Goal: Transaction & Acquisition: Book appointment/travel/reservation

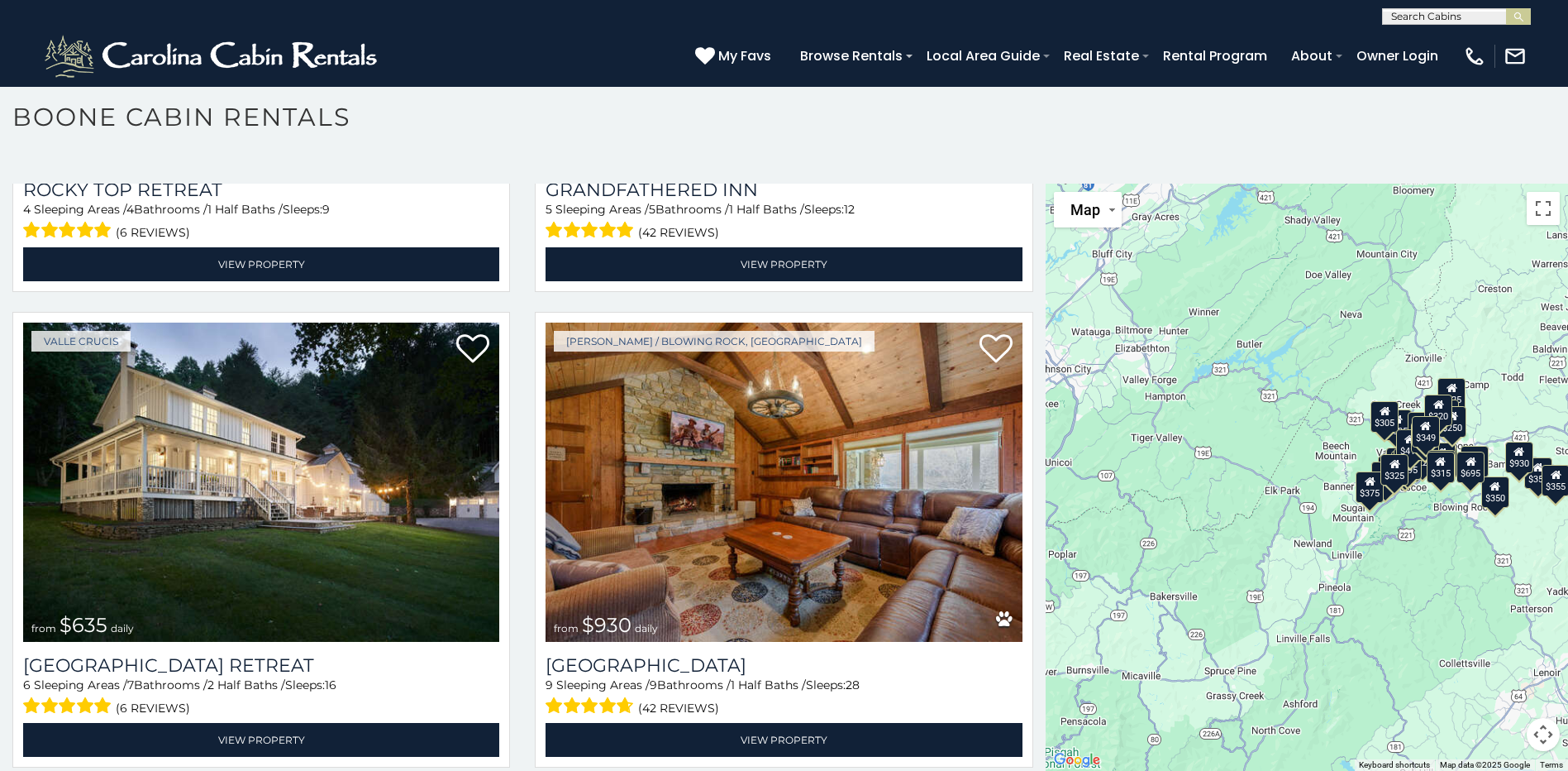
scroll to position [803, 0]
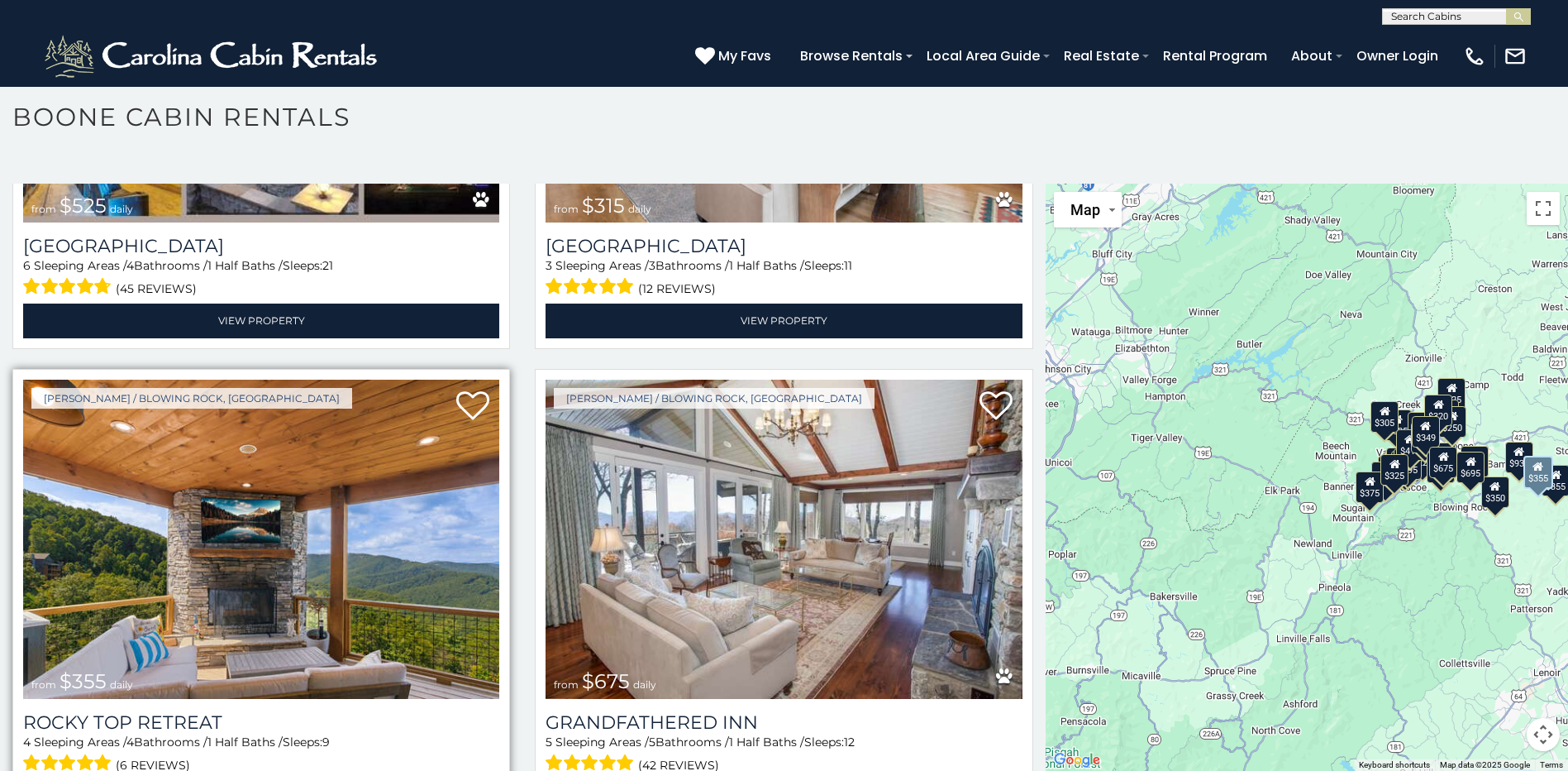
click at [274, 526] on img at bounding box center [261, 539] width 476 height 319
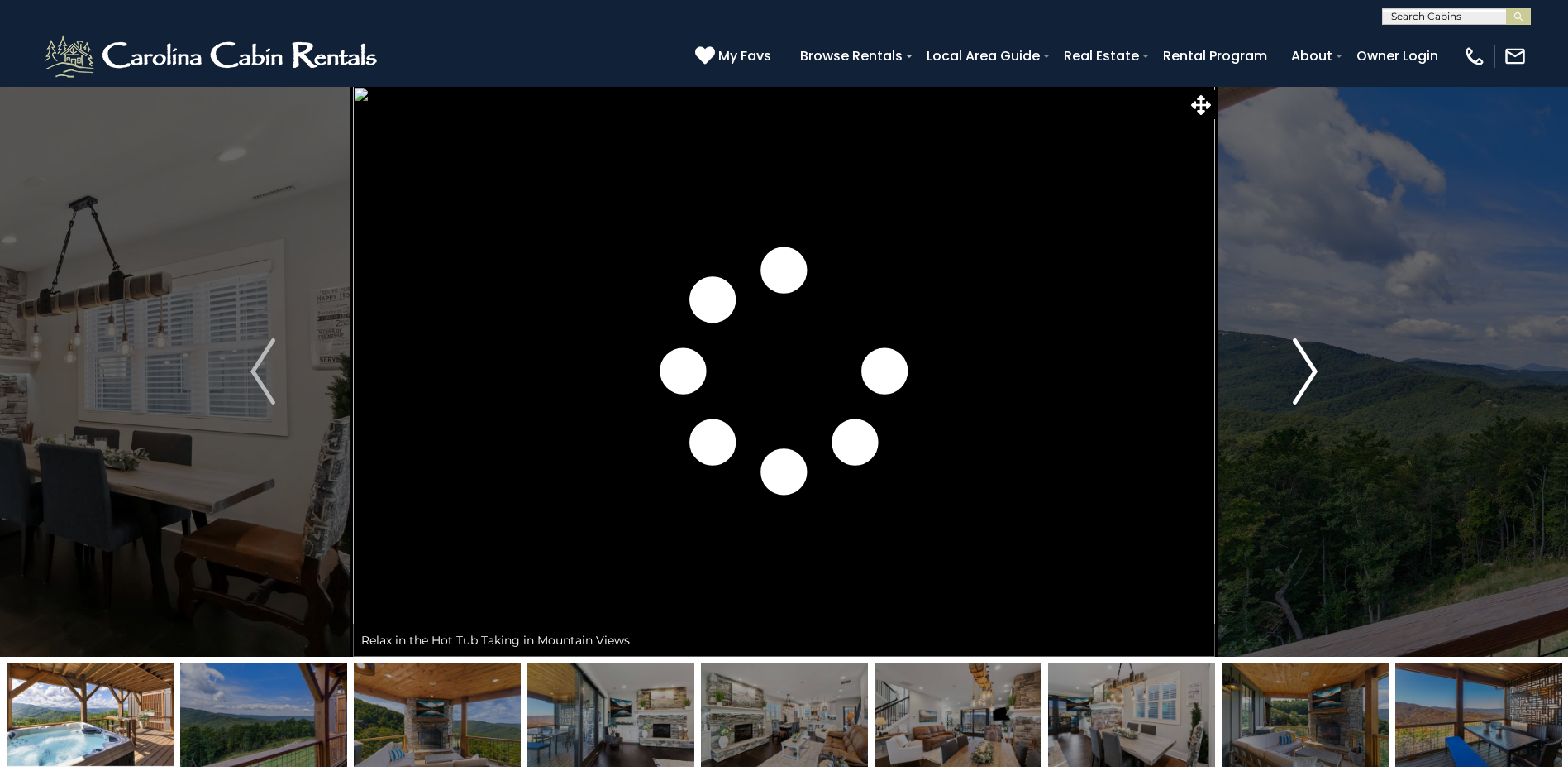
click at [1299, 367] on img "Next" at bounding box center [1305, 372] width 25 height 67
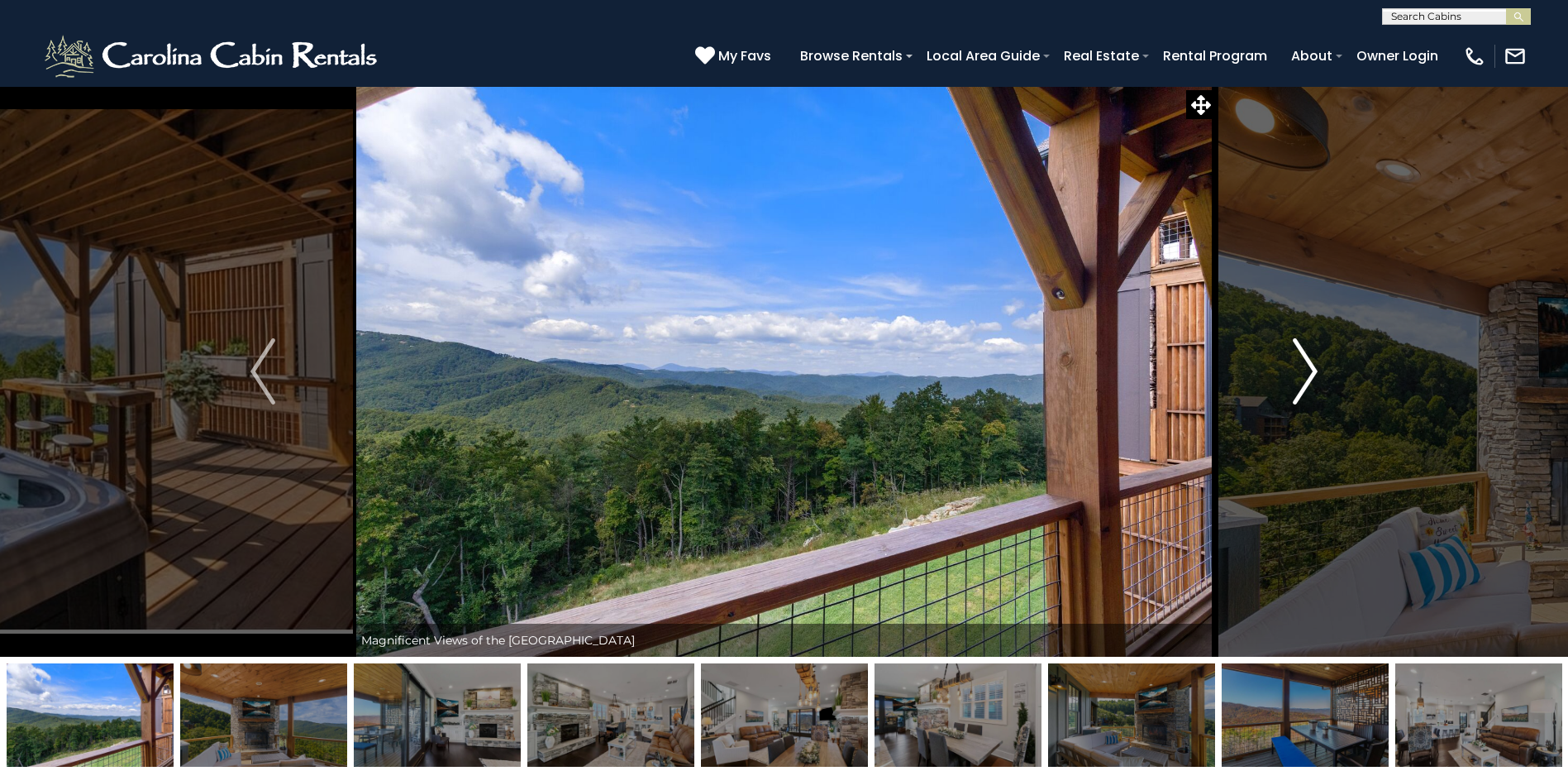
click at [1300, 370] on img "Next" at bounding box center [1305, 372] width 25 height 67
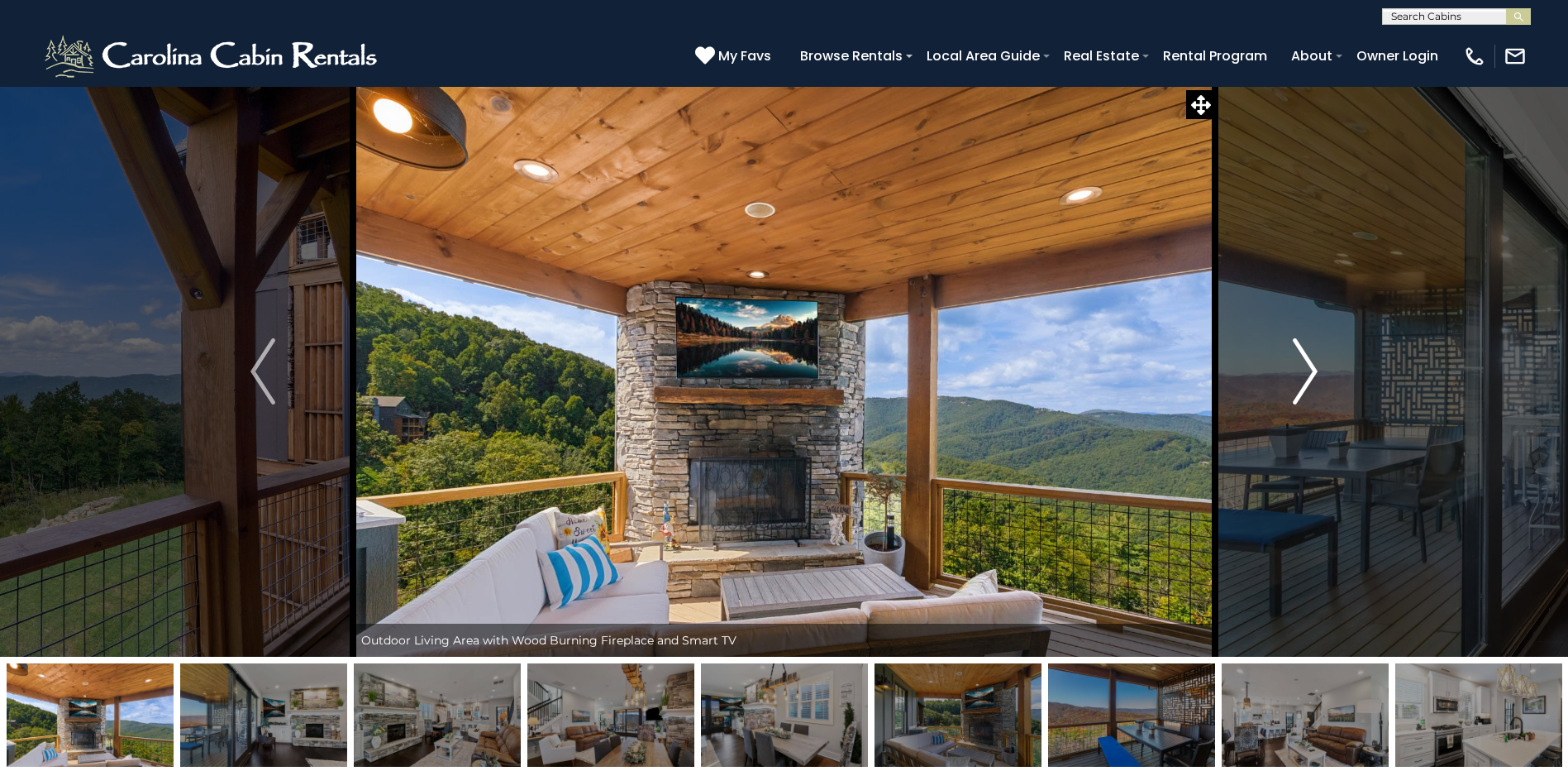
click at [1300, 370] on img "Next" at bounding box center [1305, 372] width 25 height 67
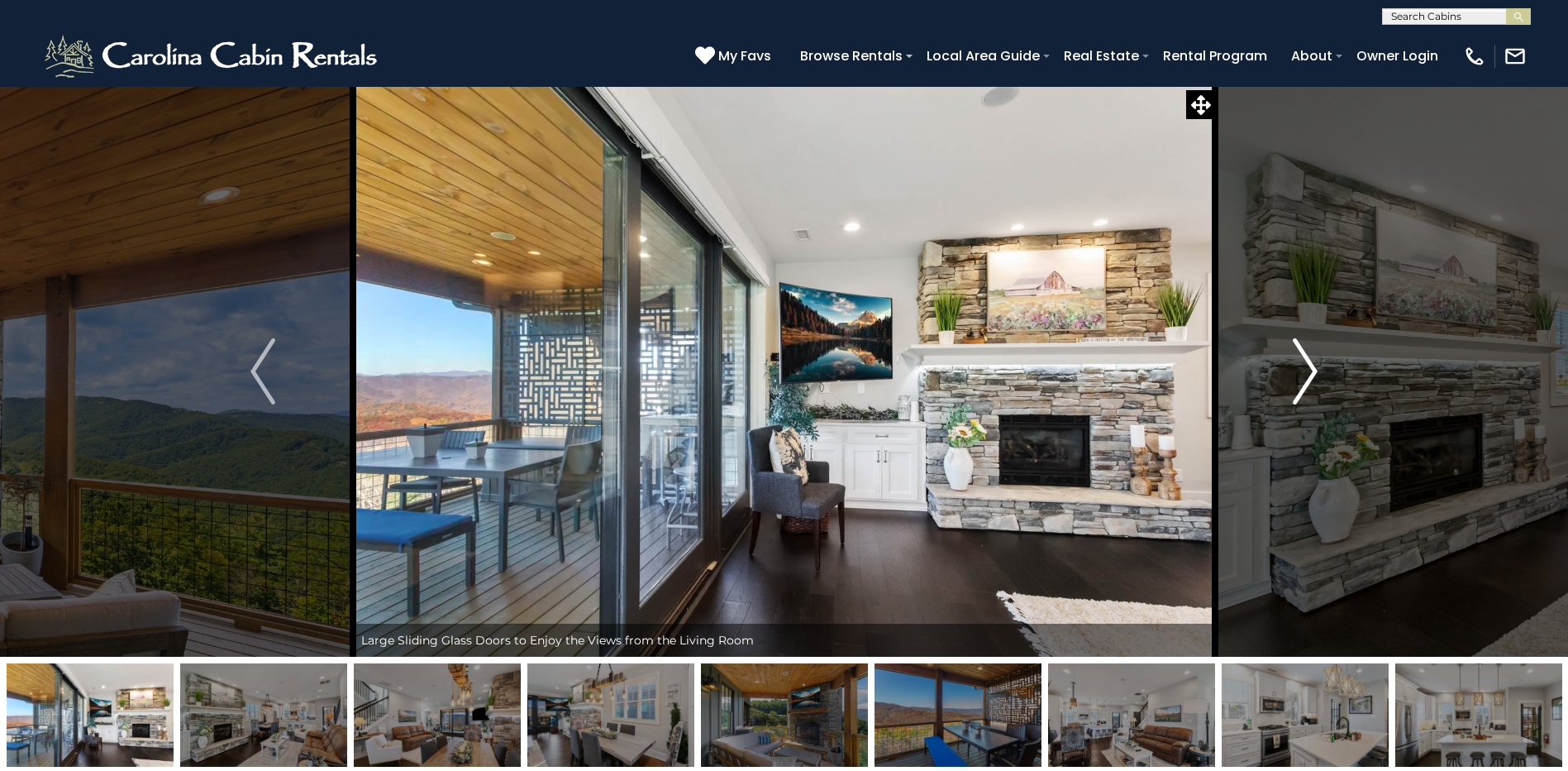
click at [1300, 370] on img "Next" at bounding box center [1305, 372] width 25 height 67
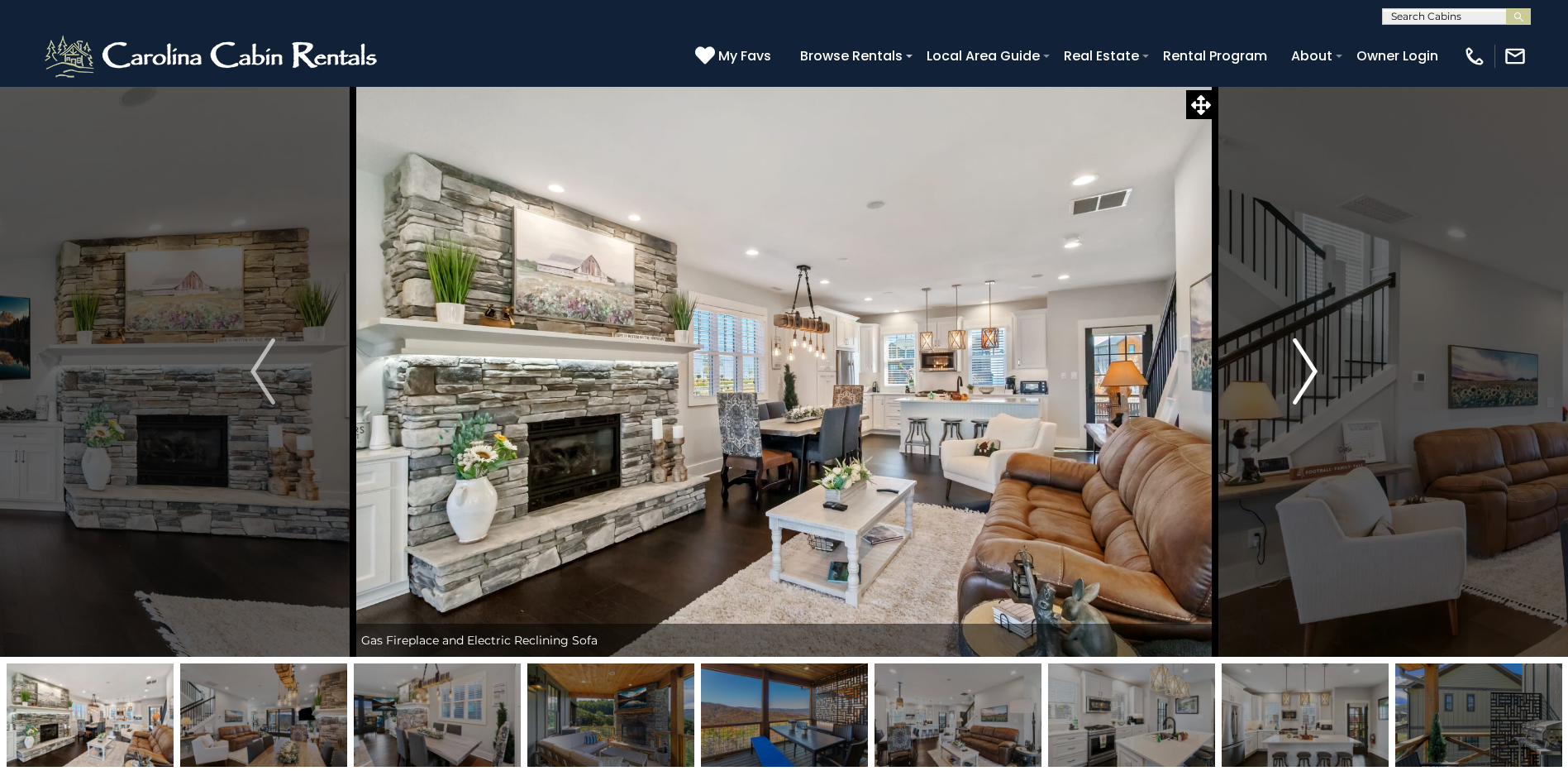
click at [1300, 370] on img "Next" at bounding box center [1305, 372] width 25 height 67
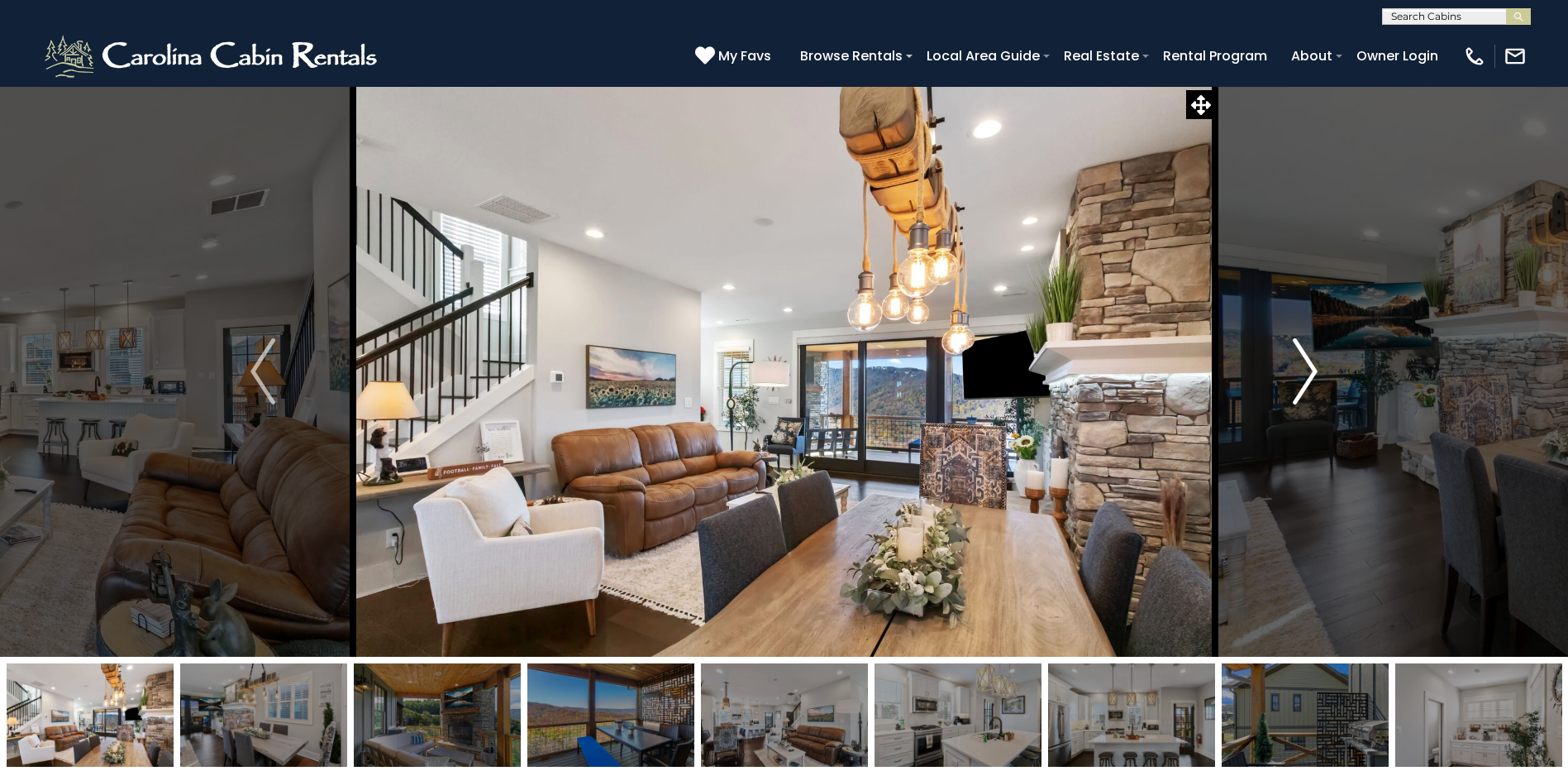
click at [1300, 370] on img "Next" at bounding box center [1305, 372] width 25 height 67
